Goal: Transaction & Acquisition: Obtain resource

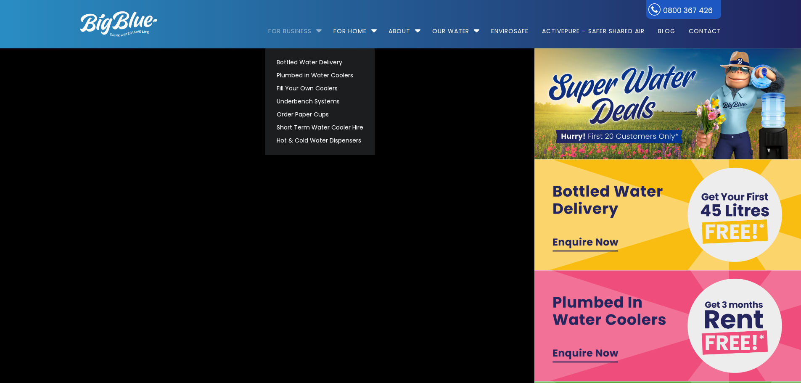
click at [304, 32] on link "For Business" at bounding box center [292, 27] width 49 height 54
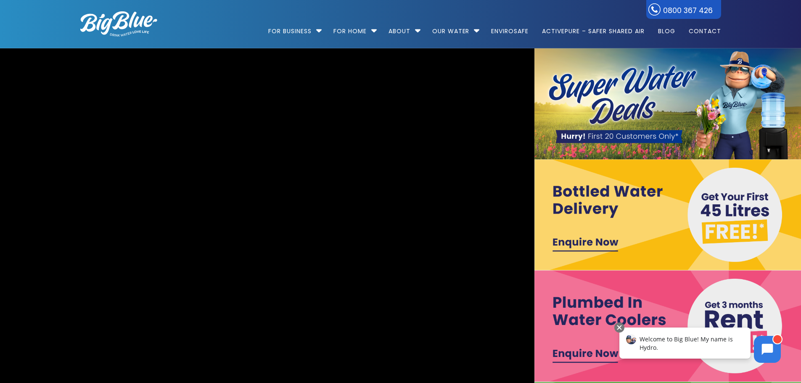
click at [578, 360] on img at bounding box center [667, 325] width 267 height 111
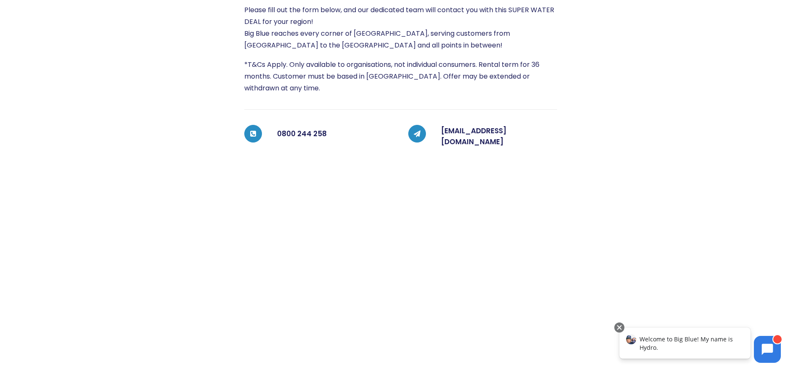
scroll to position [233, 0]
